Goal: Task Accomplishment & Management: Use online tool/utility

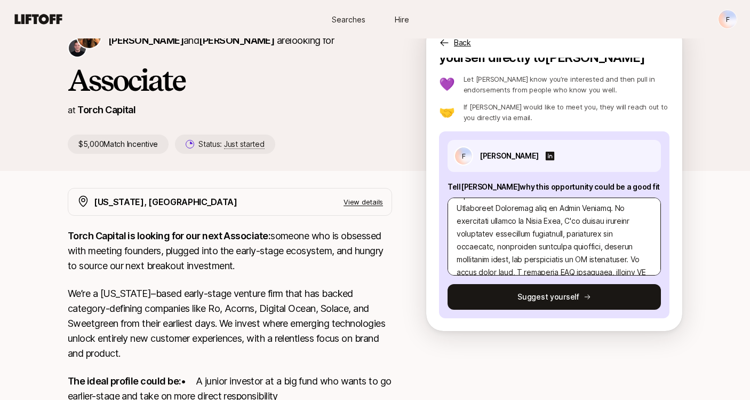
scroll to position [13, 0]
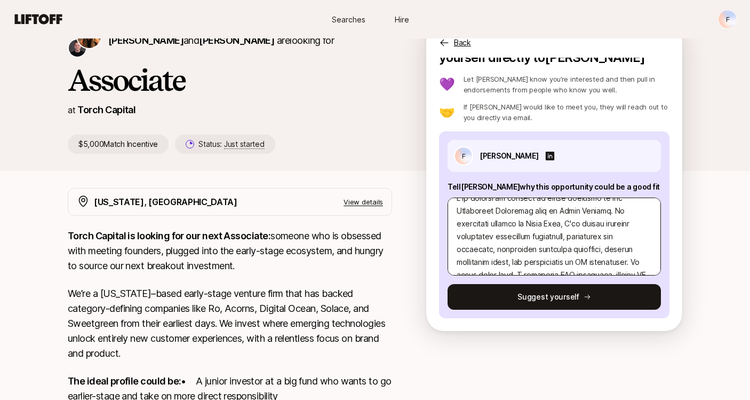
click at [613, 210] on textarea at bounding box center [554, 236] width 213 height 78
type textarea "I am writing to express my strong interest in the Investment Associate role at …"
type textarea "x"
type textarea "I am writing to express my strong interest in the Investment Associate role at …"
type textarea "x"
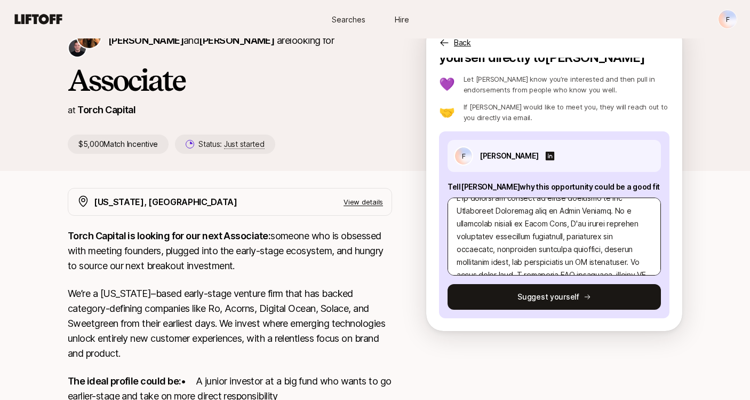
type textarea "I am writing to express my strong interest in the Investment Associate role at …"
type textarea "x"
type textarea "I am writing to express my strong interest in the Investment Associate role at …"
type textarea "x"
type textarea "I am writing to express my strong interest in the Investment Associate role at …"
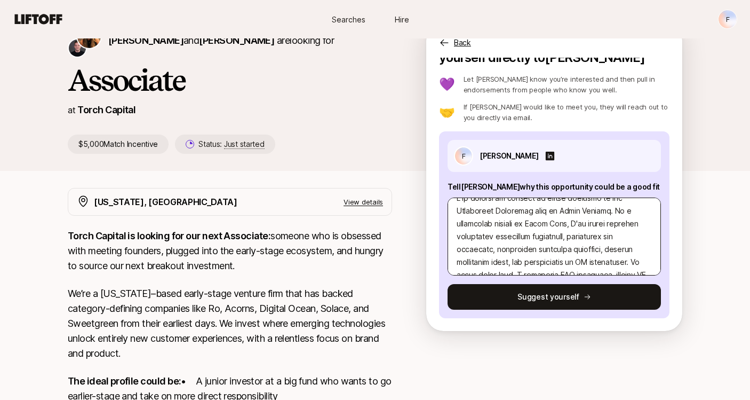
type textarea "x"
type textarea "I am writing to express my strong interest in the Investment Associate role at …"
type textarea "x"
type textarea "I am writing to express my strong interest in the Investment Associate role at …"
type textarea "x"
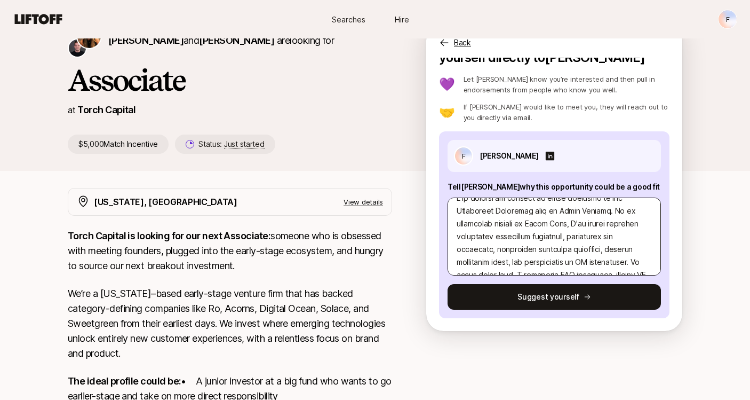
type textarea "I am writing to express my strong interest in the Investment Associate role at …"
type textarea "x"
type textarea "I am writing to express my strong interest in the Investment Associate role at …"
type textarea "x"
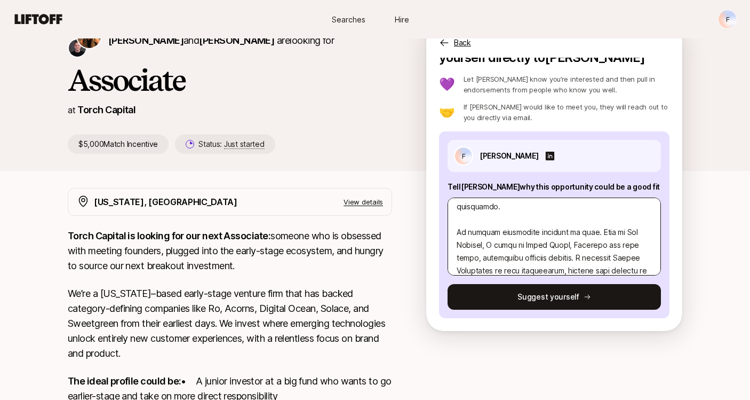
scroll to position [119, 0]
click at [522, 222] on textarea at bounding box center [554, 236] width 213 height 78
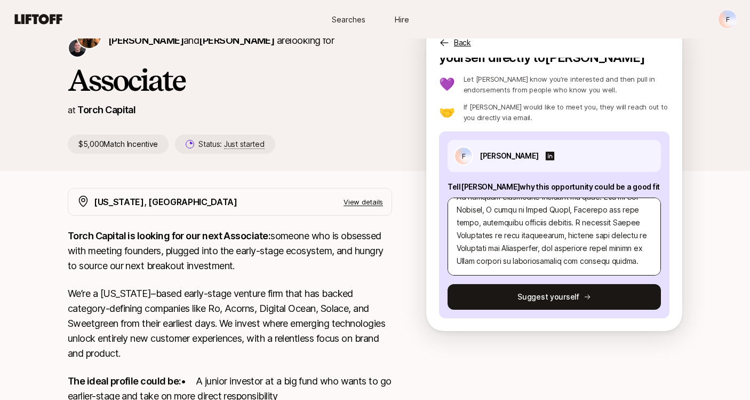
scroll to position [156, 0]
click at [553, 220] on textarea at bounding box center [554, 236] width 213 height 78
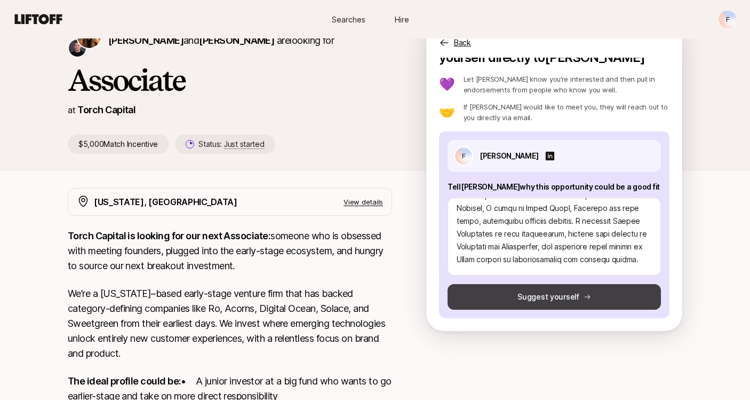
type textarea "I am writing to express my strong interest in the Investment Associate role at …"
type textarea "x"
type textarea "I am writing to express my strong interest in the Investment Associate role at …"
type textarea "x"
type textarea "I am writing to express my strong interest in the Investment Associate role at …"
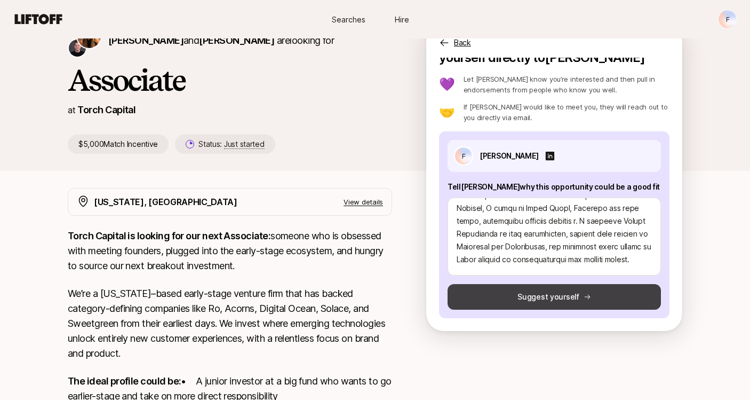
type textarea "x"
type textarea "I am writing to express my strong interest in the Investment Associate role at …"
type textarea "x"
type textarea "I am writing to express my strong interest in the Investment Associate role at …"
type textarea "x"
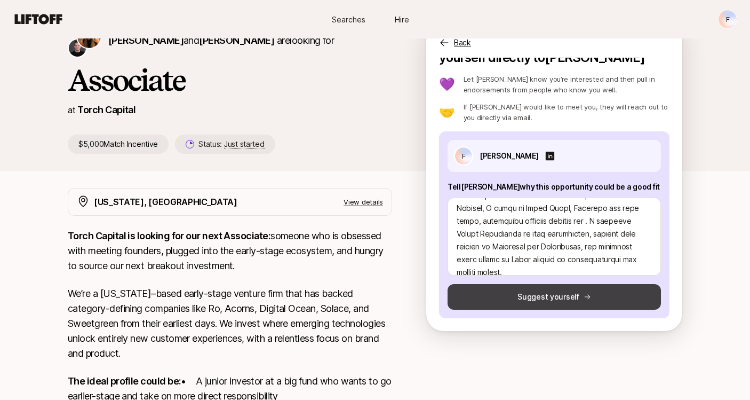
type textarea "I am writing to express my strong interest in the Investment Associate role at …"
type textarea "x"
type textarea "I am writing to express my strong interest in the Investment Associate role at …"
type textarea "x"
type textarea "I am writing to express my strong interest in the Investment Associate role at …"
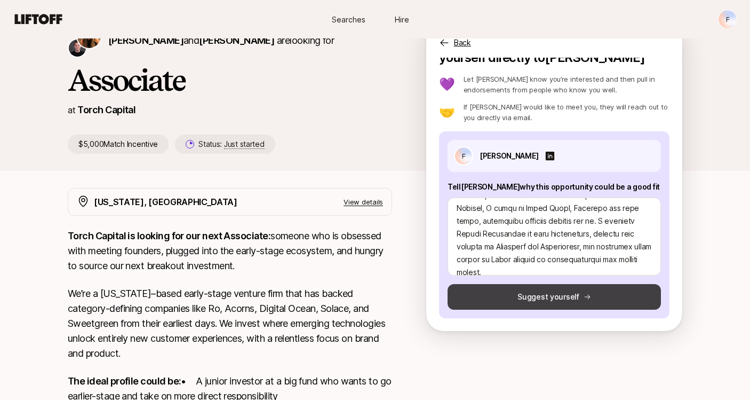
type textarea "x"
type textarea "I am writing to express my strong interest in the Investment Associate role at …"
type textarea "x"
type textarea "I am writing to express my strong interest in the Investment Associate role at …"
type textarea "x"
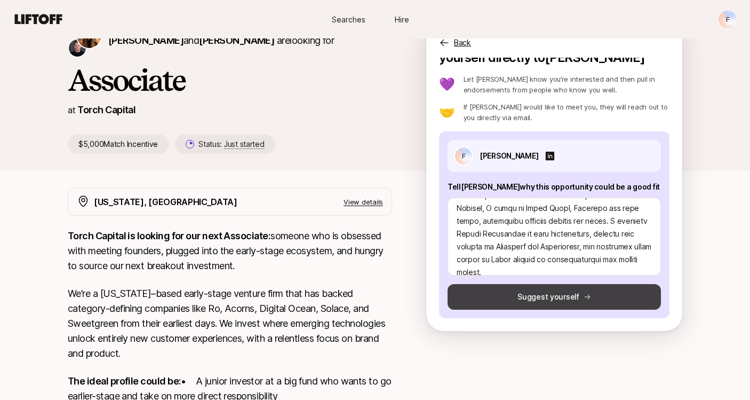
type textarea "I am writing to express my strong interest in the Investment Associate role at …"
type textarea "x"
type textarea "I am writing to express my strong interest in the Investment Associate role at …"
type textarea "x"
type textarea "I am writing to express my strong interest in the Investment Associate role at …"
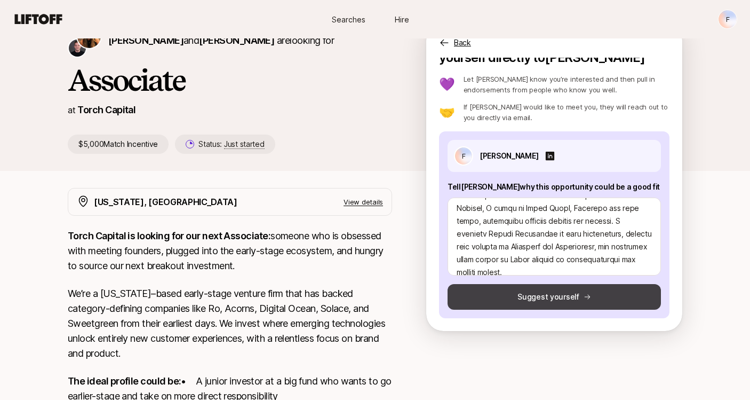
type textarea "x"
type textarea "I am writing to express my strong interest in the Investment Associate role at …"
type textarea "x"
type textarea "I am writing to express my strong interest in the Investment Associate role at …"
type textarea "x"
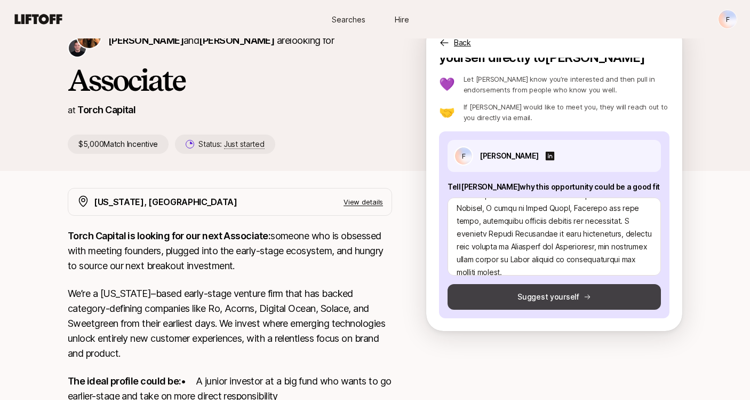
type textarea "I am writing to express my strong interest in the Investment Associate role at …"
type textarea "x"
type textarea "I am writing to express my strong interest in the Investment Associate role at …"
type textarea "x"
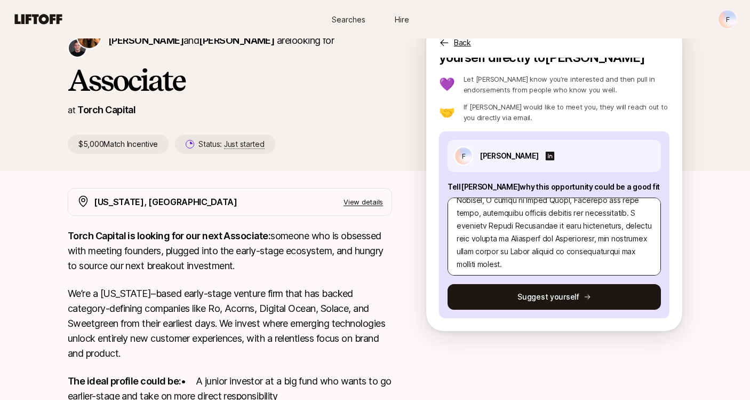
scroll to position [166, 0]
click at [621, 210] on textarea at bounding box center [554, 236] width 213 height 78
type textarea "I am writing to express my strong interest in the Investment Associate role at …"
type textarea "x"
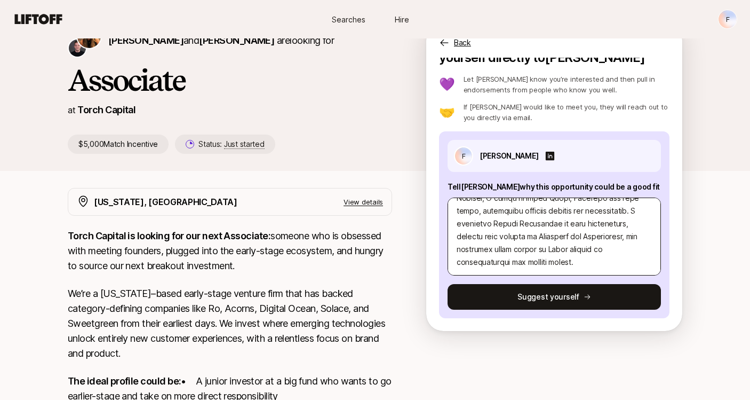
type textarea "I am writing to express my strong interest in the Investment Associate role at …"
type textarea "x"
type textarea "I am writing to express my strong interest in the Investment Associate role at …"
type textarea "x"
type textarea "I am writing to express my strong interest in the Investment Associate role at …"
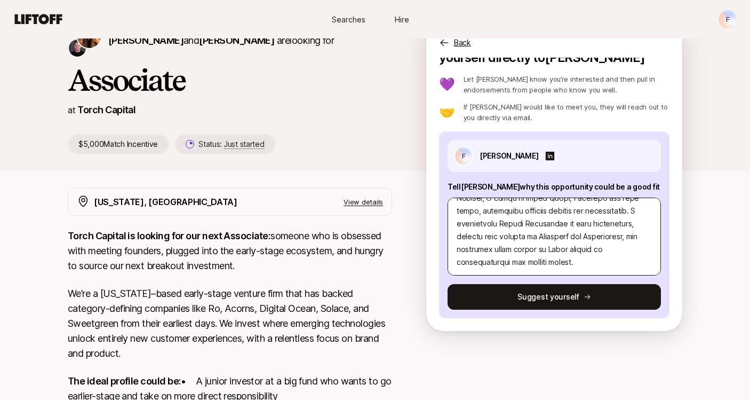
type textarea "x"
type textarea "I am writing to express my strong interest in the Investment Associate role at …"
type textarea "x"
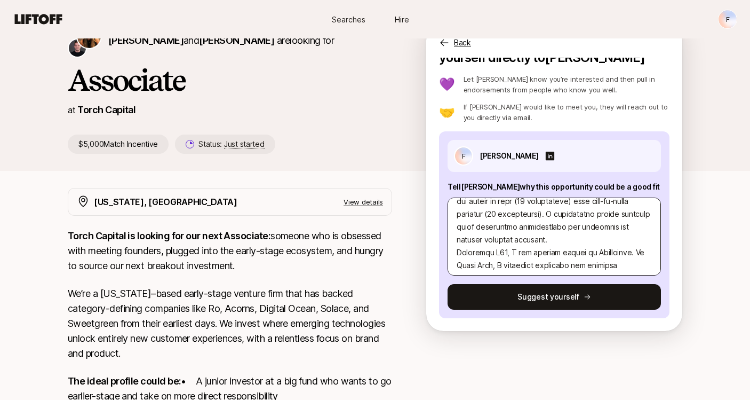
scroll to position [320, 0]
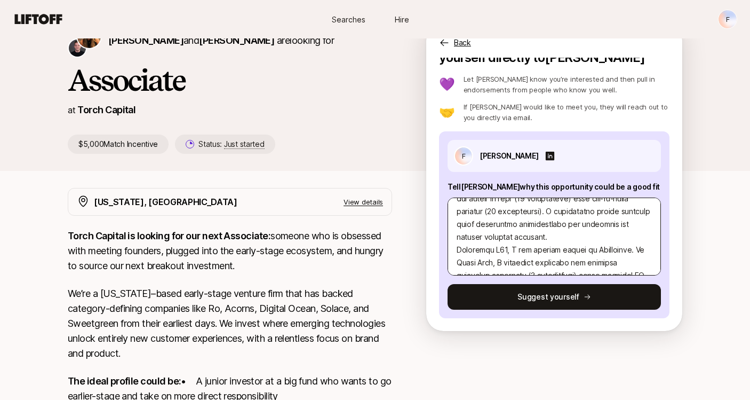
click at [560, 238] on textarea at bounding box center [554, 236] width 213 height 78
type textarea "I am writing to express my strong interest in the Investment Associate role at …"
type textarea "x"
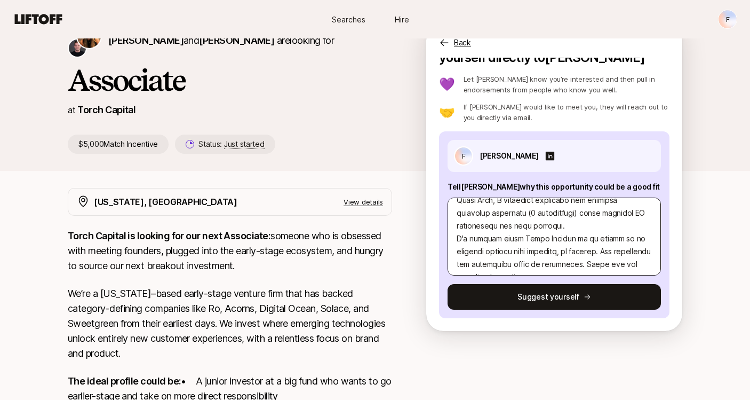
scroll to position [397, 0]
click at [571, 225] on textarea at bounding box center [554, 236] width 213 height 78
type textarea "I am writing to express my strong interest in the Investment Associate role at …"
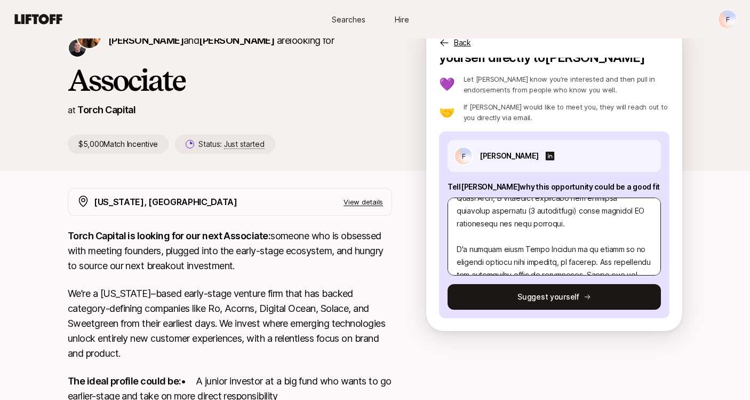
type textarea "x"
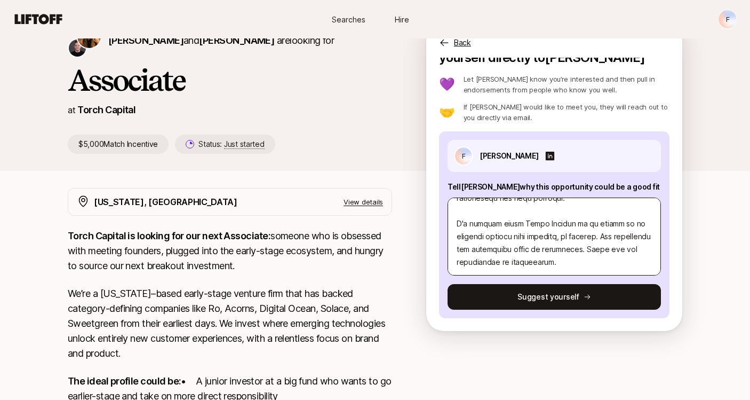
scroll to position [423, 0]
click at [562, 237] on textarea at bounding box center [554, 236] width 213 height 78
type textarea "I am writing to express my strong interest in the Investment Associate role at …"
type textarea "x"
type textarea "I am writing to express my strong interest in the Investment Associate role at …"
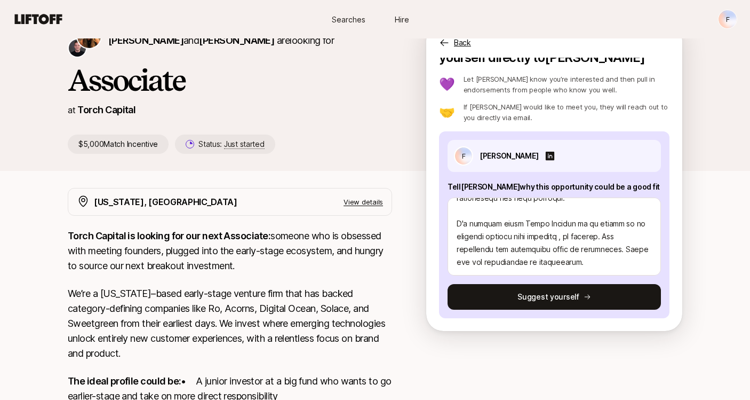
type textarea "x"
type textarea "I am writing to express my strong interest in the Investment Associate role at …"
type textarea "x"
type textarea "I am writing to express my strong interest in the Investment Associate role at …"
type textarea "x"
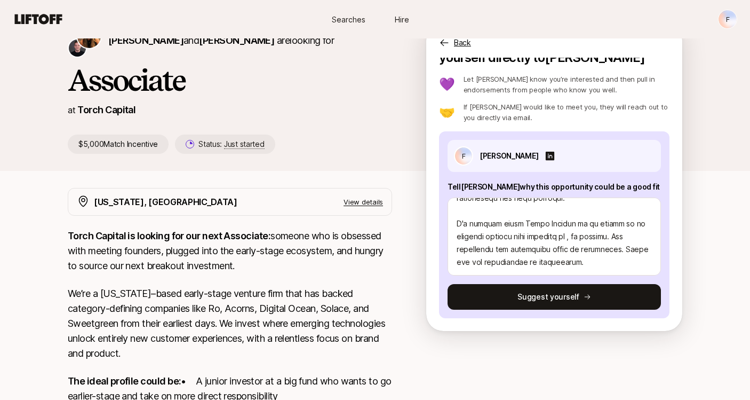
type textarea "I am writing to express my strong interest in the Investment Associate role at …"
type textarea "x"
type textarea "I am writing to express my strong interest in the Investment Associate role at …"
type textarea "x"
type textarea "I am writing to express my strong interest in the Investment Associate role at …"
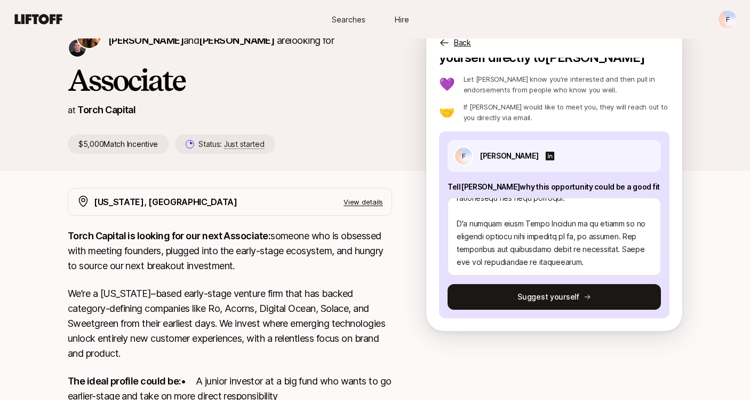
type textarea "x"
type textarea "I am writing to express my strong interest in the Investment Associate role at …"
type textarea "x"
type textarea "I am writing to express my strong interest in the Investment Associate role at …"
type textarea "x"
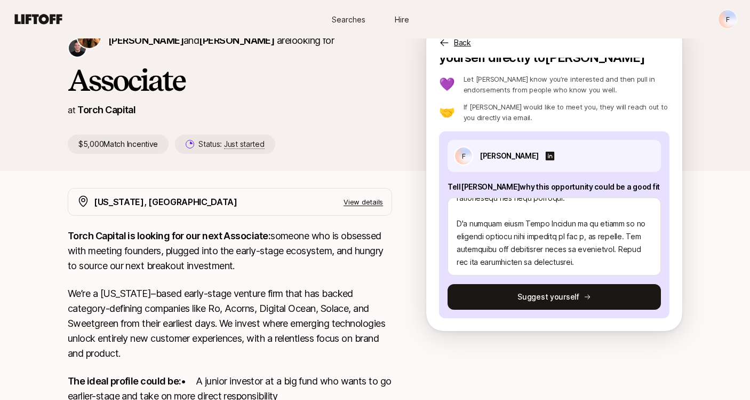
type textarea "I am writing to express my strong interest in the Investment Associate role at …"
type textarea "x"
type textarea "I am writing to express my strong interest in the Investment Associate role at …"
type textarea "x"
type textarea "I am writing to express my strong interest in the Investment Associate role at …"
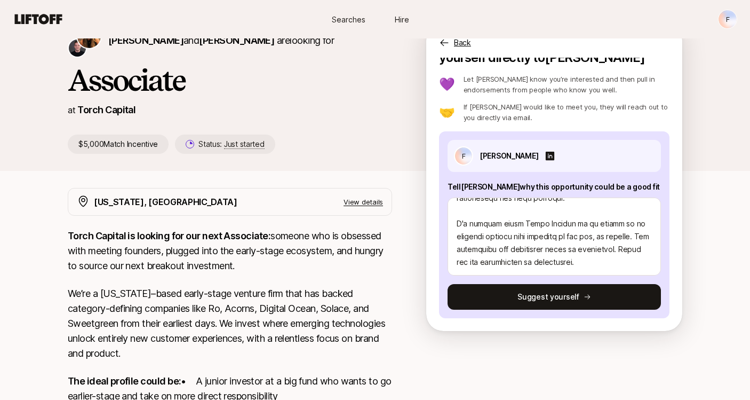
type textarea "x"
type textarea "I am writing to express my strong interest in the Investment Associate role at …"
type textarea "x"
type textarea "I am writing to express my strong interest in the Investment Associate role at …"
type textarea "x"
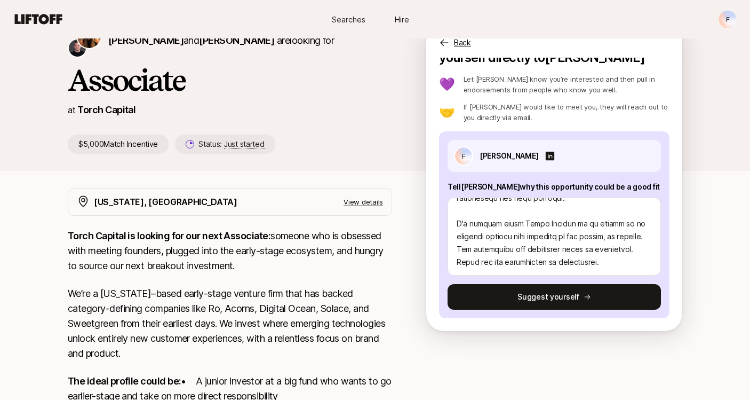
type textarea "I am writing to express my strong interest in the Investment Associate role at …"
type textarea "x"
type textarea "I am writing to express my strong interest in the Investment Associate role at …"
type textarea "x"
type textarea "I am writing to express my strong interest in the Investment Associate role at …"
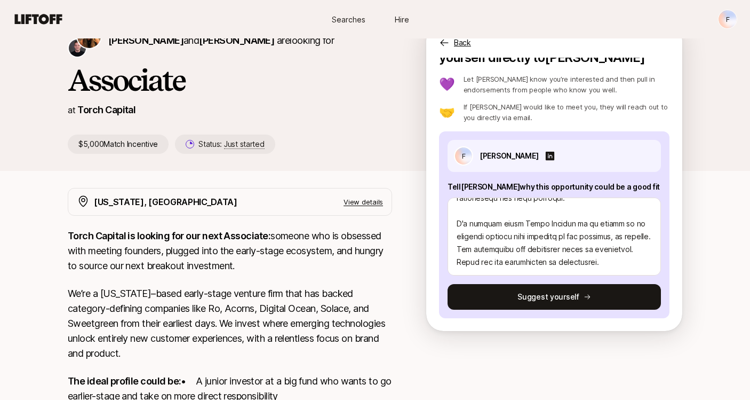
type textarea "x"
type textarea "I am writing to express my strong interest in the Investment Associate role at …"
type textarea "x"
type textarea "I am writing to express my strong interest in the Investment Associate role at …"
type textarea "x"
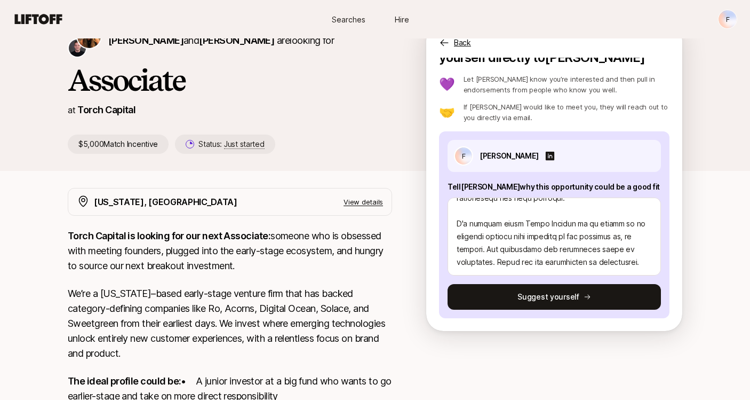
type textarea "I am writing to express my strong interest in the Investment Associate role at …"
type textarea "x"
type textarea "I am writing to express my strong interest in the Investment Associate role at …"
type textarea "x"
type textarea "I am writing to express my strong interest in the Investment Associate role at …"
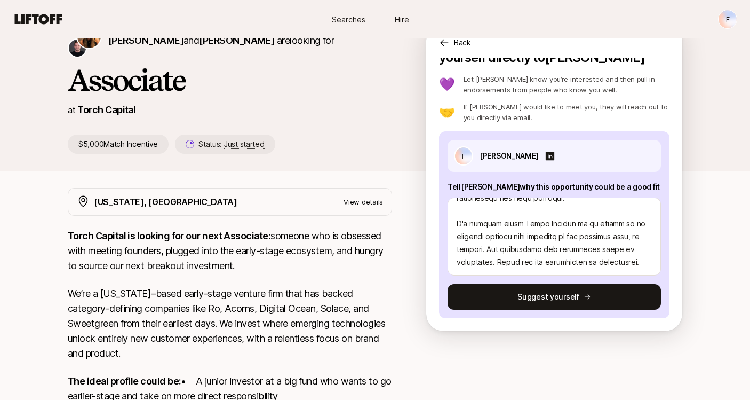
type textarea "x"
type textarea "I am writing to express my strong interest in the Investment Associate role at …"
type textarea "x"
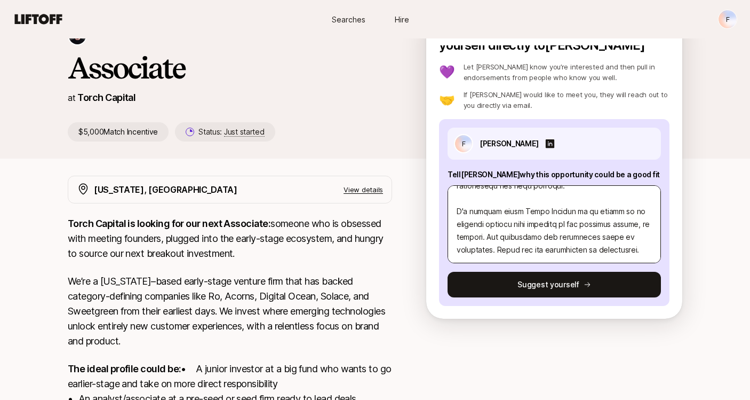
scroll to position [70, 0]
click at [597, 235] on textarea at bounding box center [554, 224] width 213 height 78
type textarea "I am writing to express my strong interest in the Investment Associate role at …"
type textarea "x"
type textarea "I am writing to express my strong interest in the Investment Associate role at …"
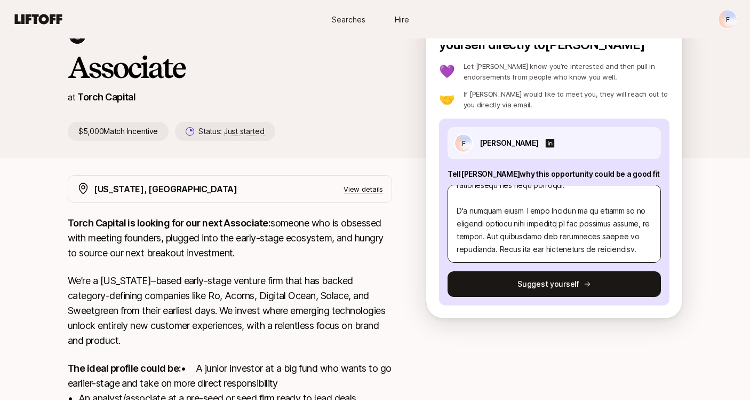
type textarea "x"
type textarea "I am writing to express my strong interest in the Investment Associate role at …"
type textarea "x"
type textarea "I am writing to express my strong interest in the Investment Associate role at …"
type textarea "x"
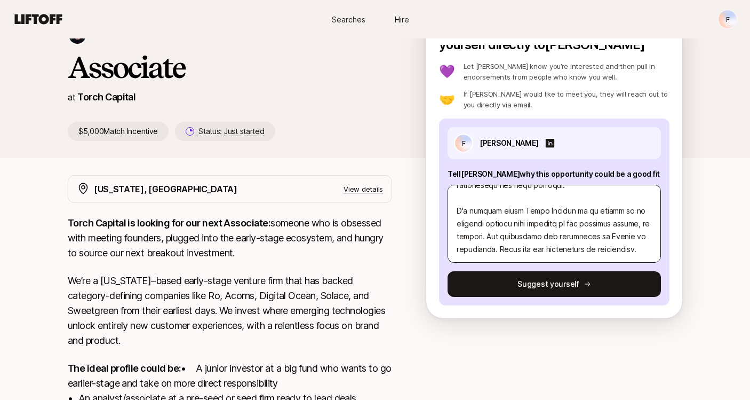
type textarea "I am writing to express my strong interest in the Investment Associate role at …"
type textarea "x"
type textarea "I am writing to express my strong interest in the Investment Associate role at …"
type textarea "x"
type textarea "I am writing to express my strong interest in the Investment Associate role at …"
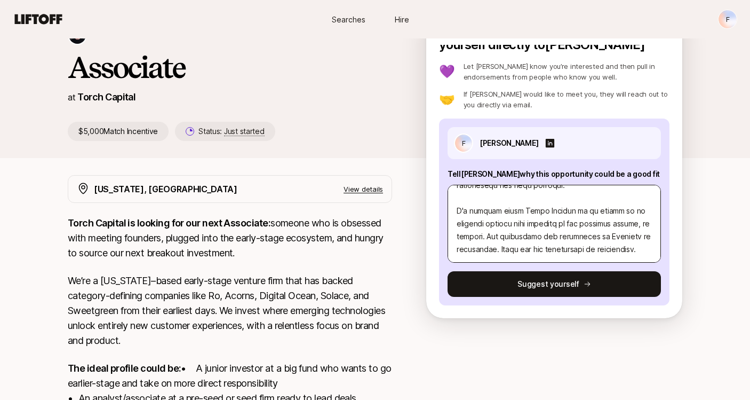
type textarea "x"
type textarea "I am writing to express my strong interest in the Investment Associate role at …"
type textarea "x"
type textarea "I am writing to express my strong interest in the Investment Associate role at …"
type textarea "x"
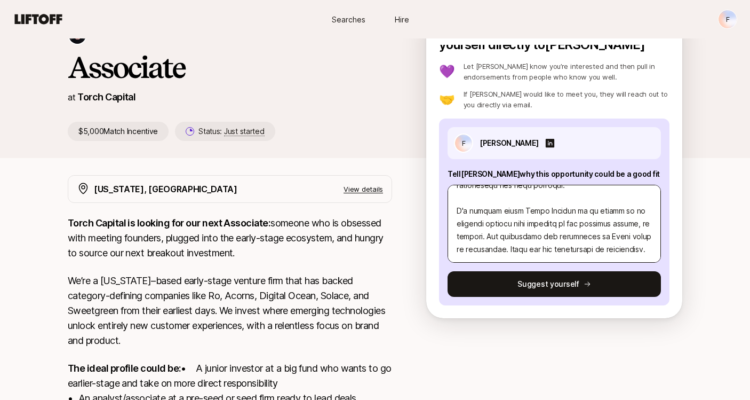
type textarea "I am writing to express my strong interest in the Investment Associate role at …"
type textarea "x"
type textarea "I am writing to express my strong interest in the Investment Associate role at …"
type textarea "x"
type textarea "I am writing to express my strong interest in the Investment Associate role at …"
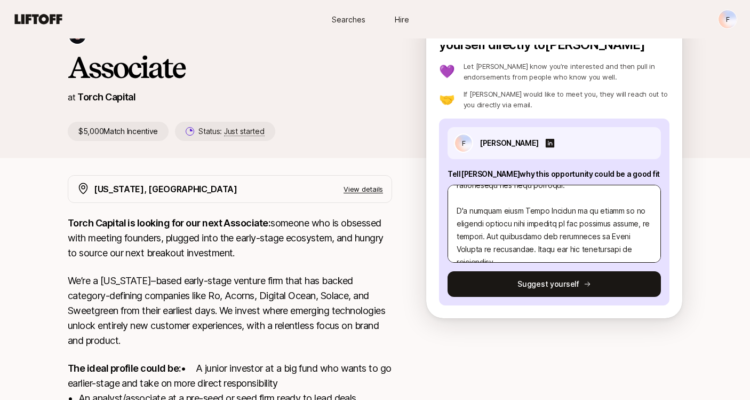
type textarea "x"
type textarea "I am writing to express my strong interest in the Investment Associate role at …"
type textarea "x"
type textarea "I am writing to express my strong interest in the Investment Associate role at …"
type textarea "x"
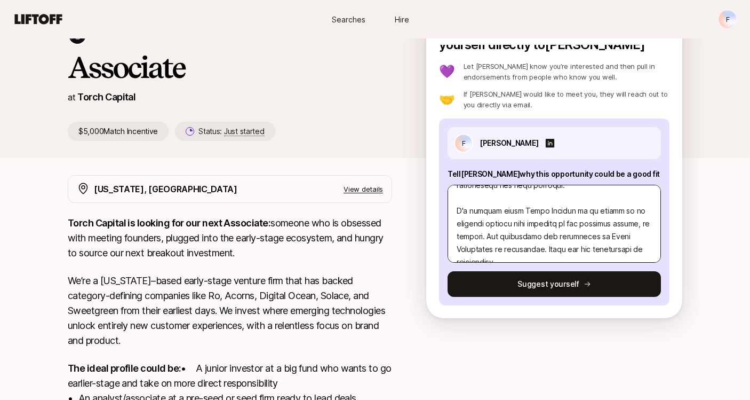
type textarea "I am writing to express my strong interest in the Investment Associate role at …"
type textarea "x"
type textarea "I am writing to express my strong interest in the Investment Associate role at …"
type textarea "x"
type textarea "I am writing to express my strong interest in the Investment Associate role at …"
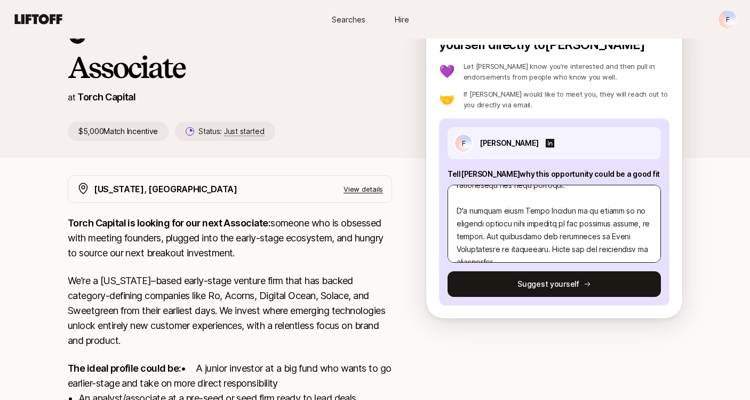
type textarea "x"
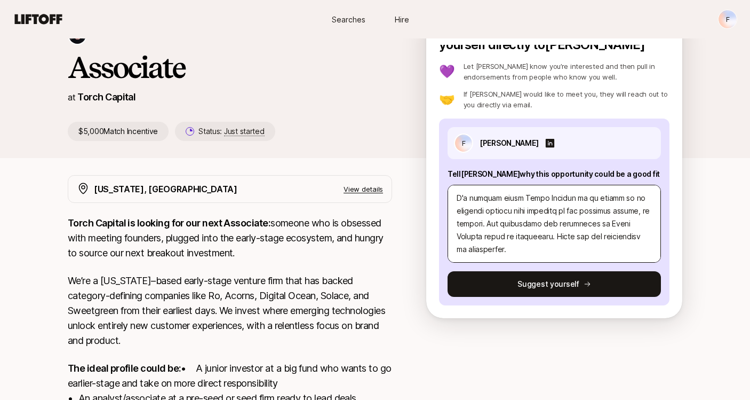
scroll to position [435, 0]
click at [522, 237] on textarea at bounding box center [554, 224] width 213 height 78
type textarea "I am writing to express my strong interest in the Investment Associate role at …"
type textarea "x"
type textarea "I am writing to express my strong interest in the Investment Associate role at …"
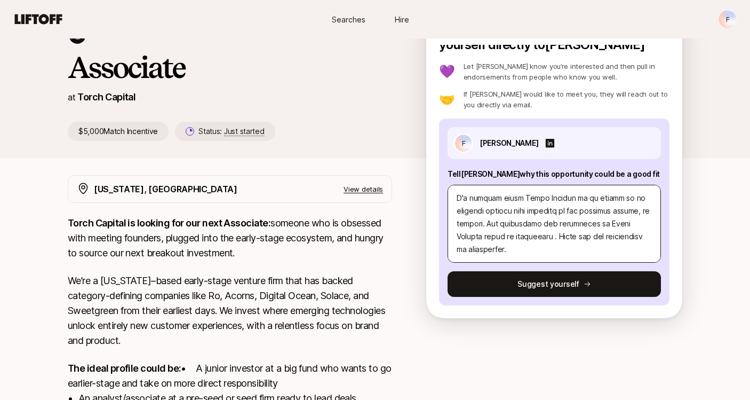
type textarea "x"
type textarea "I am writing to express my strong interest in the Investment Associate role at …"
type textarea "x"
type textarea "I am writing to express my strong interest in the Investment Associate role at …"
type textarea "x"
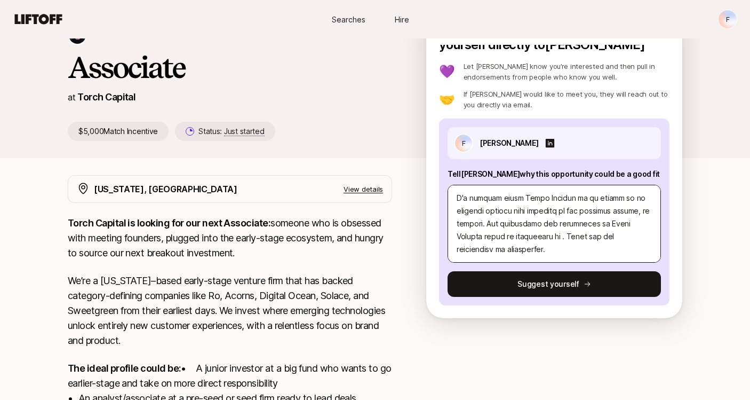
type textarea "I am writing to express my strong interest in the Investment Associate role at …"
type textarea "x"
type textarea "I am writing to express my strong interest in the Investment Associate role at …"
type textarea "x"
type textarea "I am writing to express my strong interest in the Investment Associate role at …"
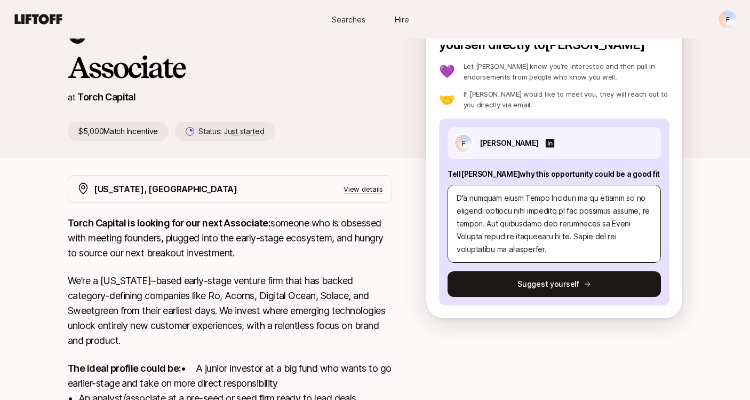
type textarea "x"
type textarea "I am writing to express my strong interest in the Investment Associate role at …"
type textarea "x"
type textarea "I am writing to express my strong interest in the Investment Associate role at …"
type textarea "x"
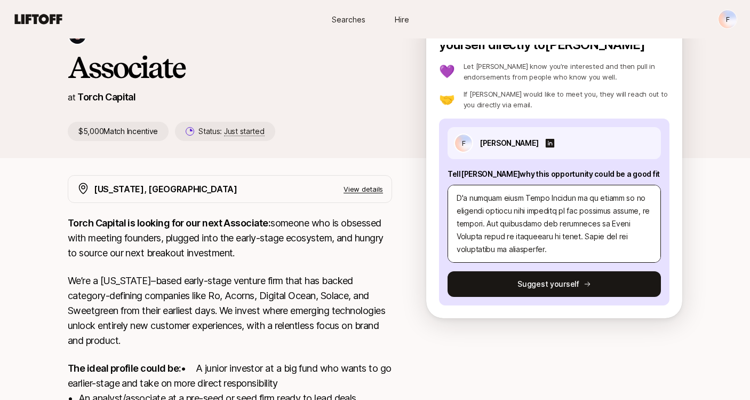
type textarea "I am writing to express my strong interest in the Investment Associate role at …"
type textarea "x"
type textarea "I am writing to express my strong interest in the Investment Associate role at …"
type textarea "x"
type textarea "I am writing to express my strong interest in the Investment Associate role at …"
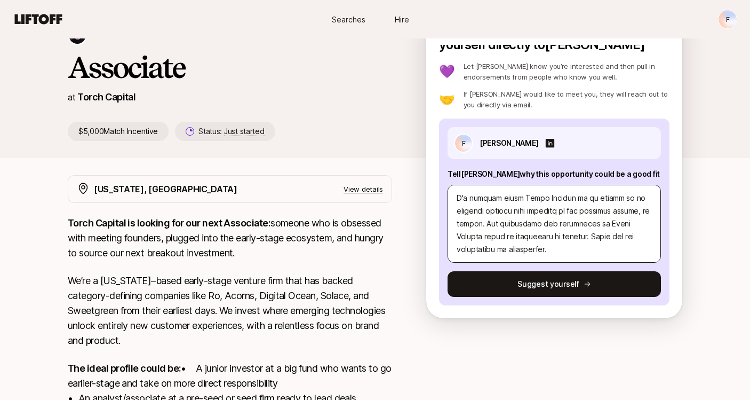
type textarea "x"
type textarea "I am writing to express my strong interest in the Investment Associate role at …"
type textarea "x"
type textarea "I am writing to express my strong interest in the Investment Associate role at …"
type textarea "x"
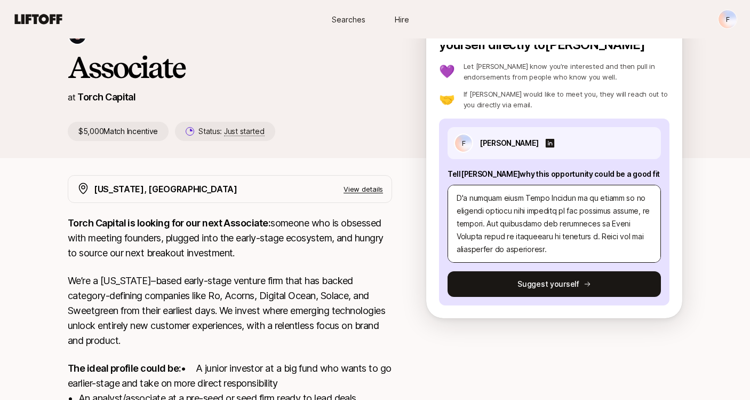
type textarea "I am writing to express my strong interest in the Investment Associate role at …"
type textarea "x"
type textarea "I am writing to express my strong interest in the Investment Associate role at …"
type textarea "x"
type textarea "I am writing to express my strong interest in the Investment Associate role at …"
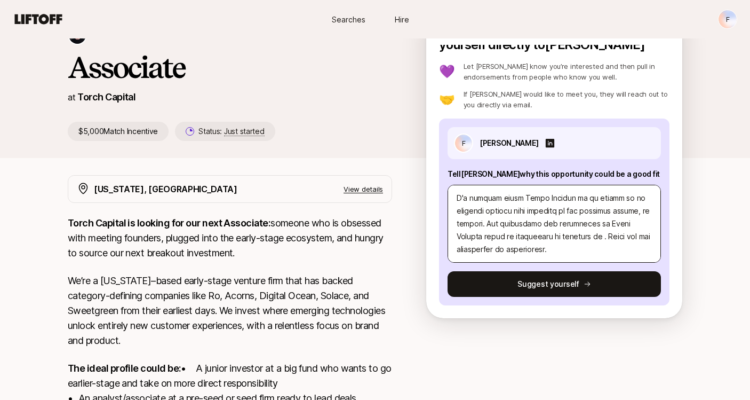
type textarea "x"
type textarea "I am writing to express my strong interest in the Investment Associate role at …"
type textarea "x"
type textarea "I am writing to express my strong interest in the Investment Associate role at …"
type textarea "x"
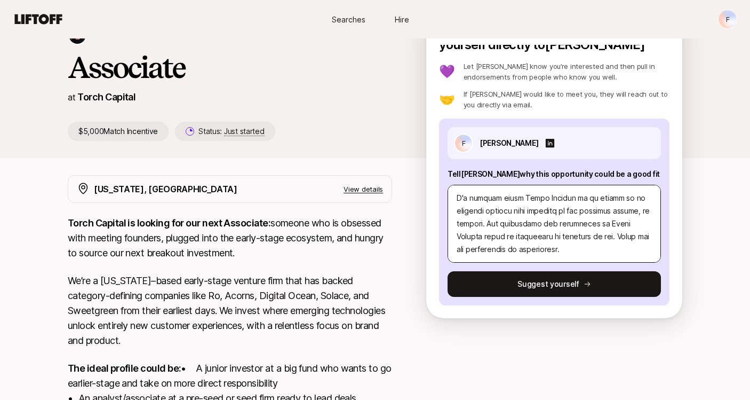
type textarea "I am writing to express my strong interest in the Investment Associate role at …"
type textarea "x"
type textarea "I am writing to express my strong interest in the Investment Associate role at …"
type textarea "x"
type textarea "I am writing to express my strong interest in the Investment Associate role at …"
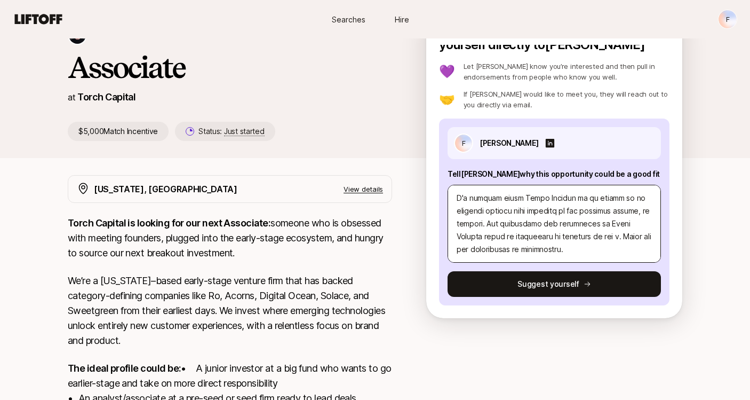
type textarea "x"
type textarea "I am writing to express my strong interest in the Investment Associate role at …"
type textarea "x"
type textarea "I am writing to express my strong interest in the Investment Associate role at …"
type textarea "x"
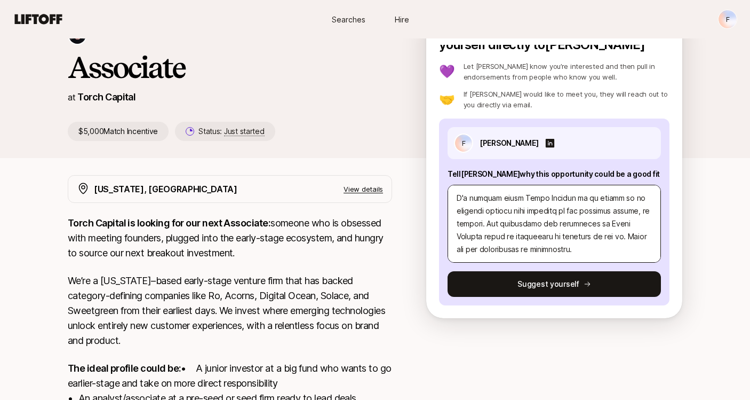
type textarea "I am writing to express my strong interest in the Investment Associate role at …"
type textarea "x"
type textarea "I am writing to express my strong interest in the Investment Associate role at …"
type textarea "x"
type textarea "I am writing to express my strong interest in the Investment Associate role at …"
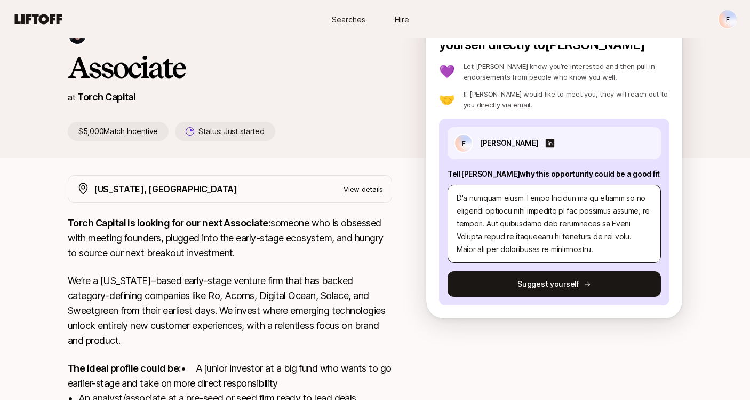
type textarea "x"
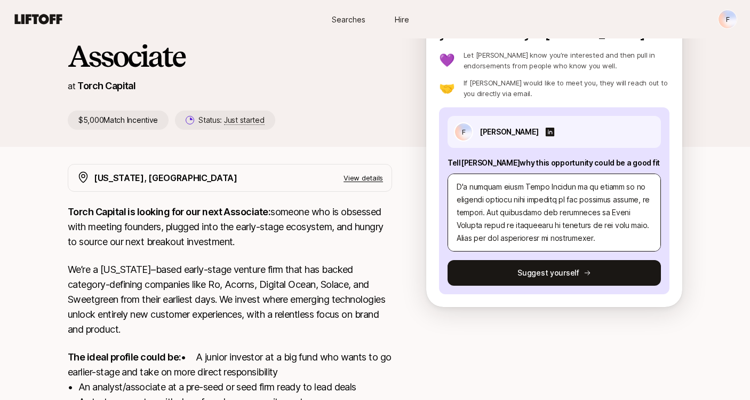
scroll to position [86, 0]
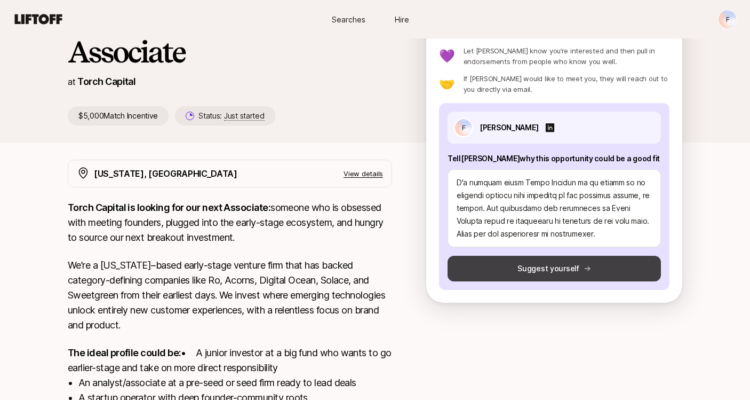
click at [548, 262] on button "Suggest yourself" at bounding box center [554, 269] width 213 height 26
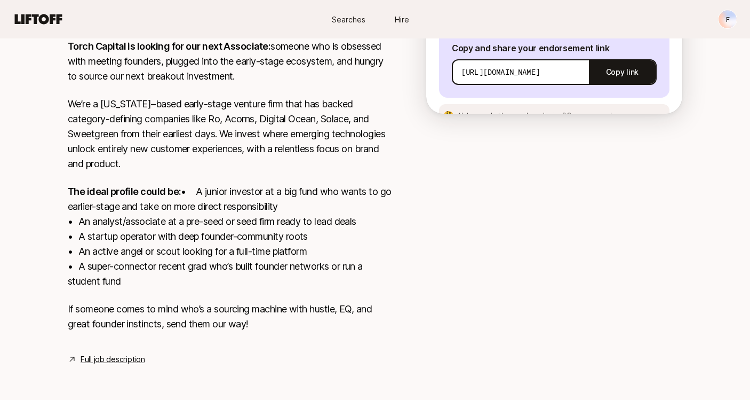
scroll to position [262, 0]
click at [115, 358] on link "Full job description" at bounding box center [113, 359] width 64 height 13
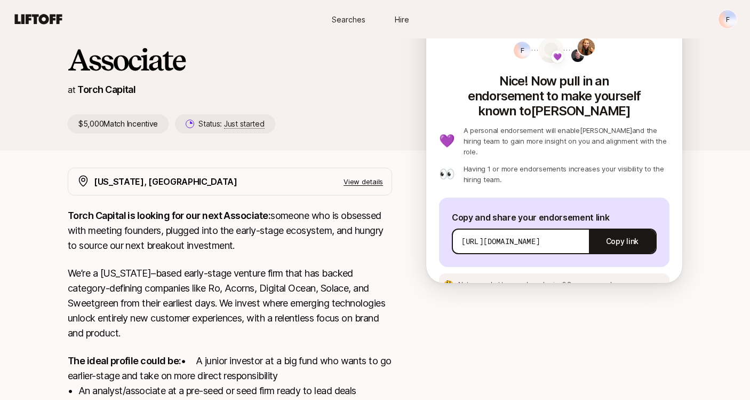
scroll to position [81, 0]
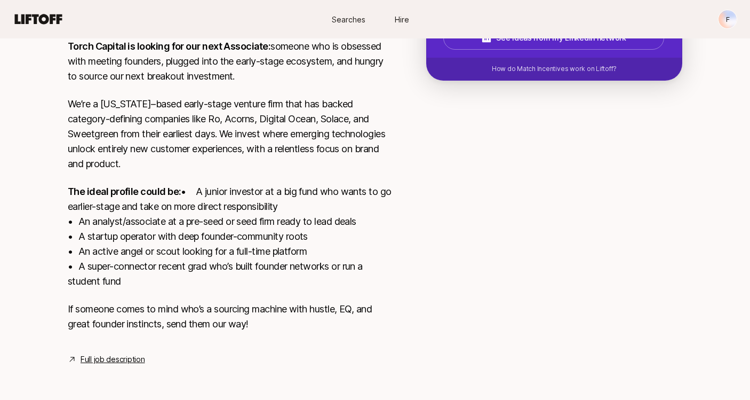
scroll to position [262, 0]
click at [122, 359] on link "Full job description" at bounding box center [113, 359] width 64 height 13
